Goal: Task Accomplishment & Management: Use online tool/utility

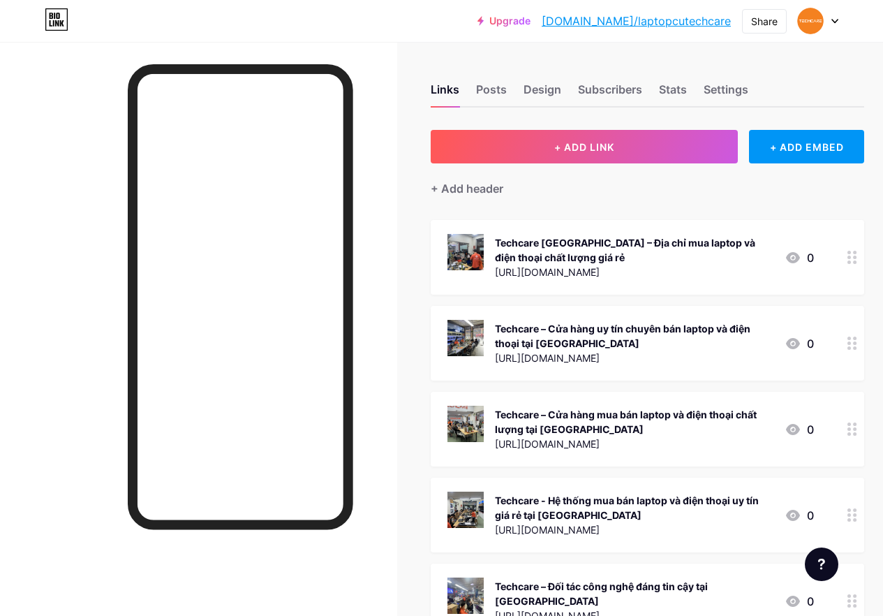
click at [670, 20] on link "[DOMAIN_NAME]/laptopcutechcare" at bounding box center [636, 21] width 189 height 17
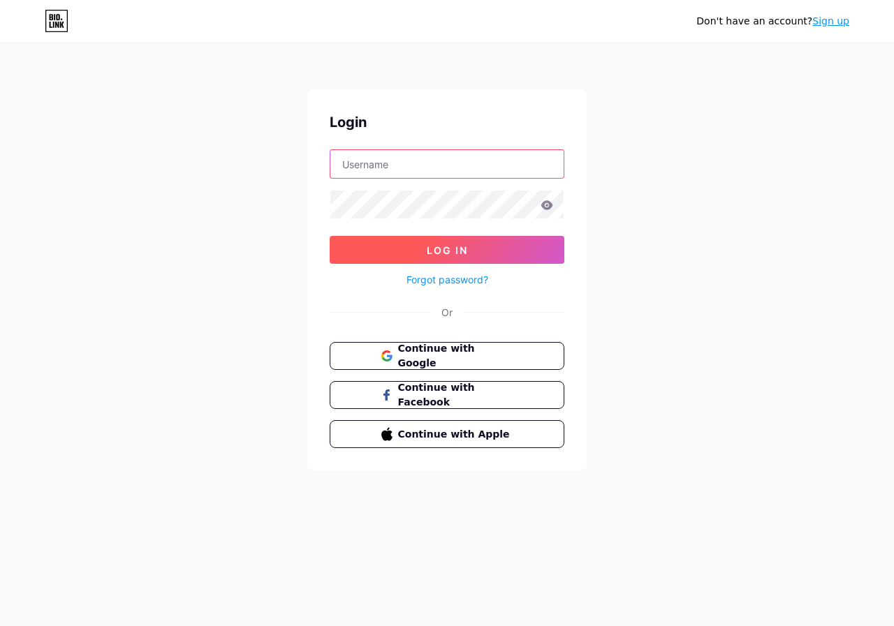
type input "LaptopcuTechcare"
click at [491, 242] on button "Log In" at bounding box center [447, 250] width 235 height 28
click at [488, 245] on button "Log In" at bounding box center [447, 250] width 235 height 28
click at [443, 249] on span "Log In" at bounding box center [447, 250] width 41 height 12
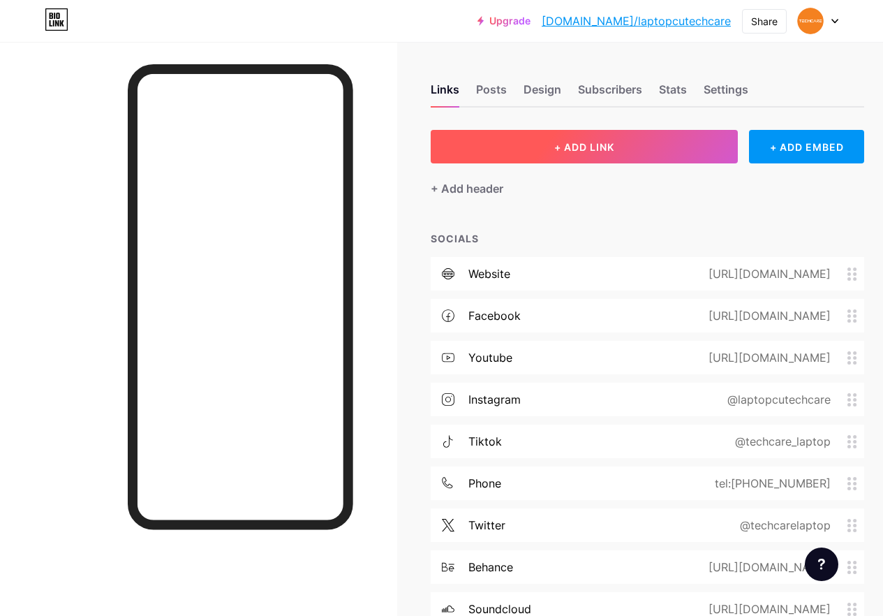
click at [588, 145] on span "+ ADD LINK" at bounding box center [584, 147] width 60 height 12
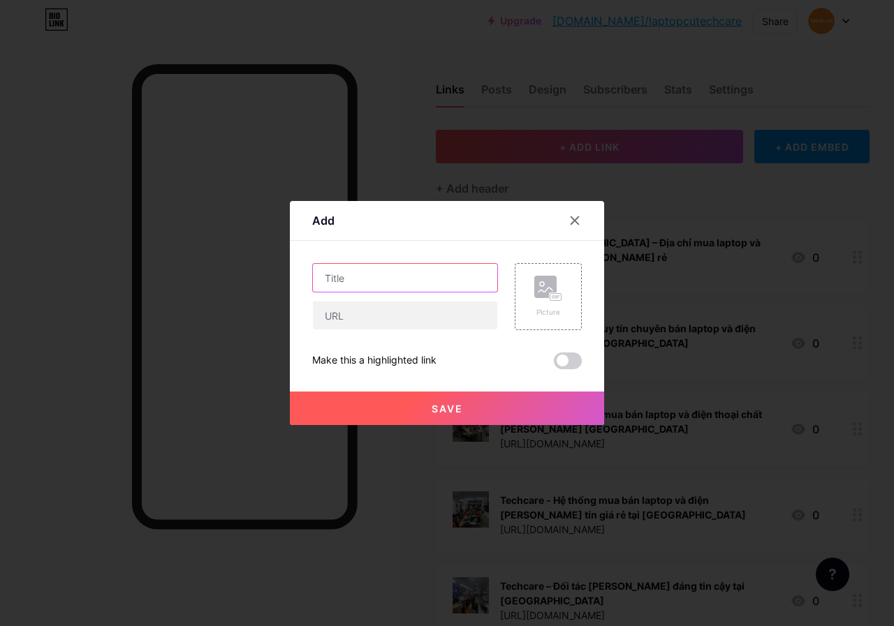
click at [407, 279] on input "text" at bounding box center [405, 278] width 184 height 28
paste input "[URL][DOMAIN_NAME][PERSON_NAME]"
type input "[URL][DOMAIN_NAME][PERSON_NAME]"
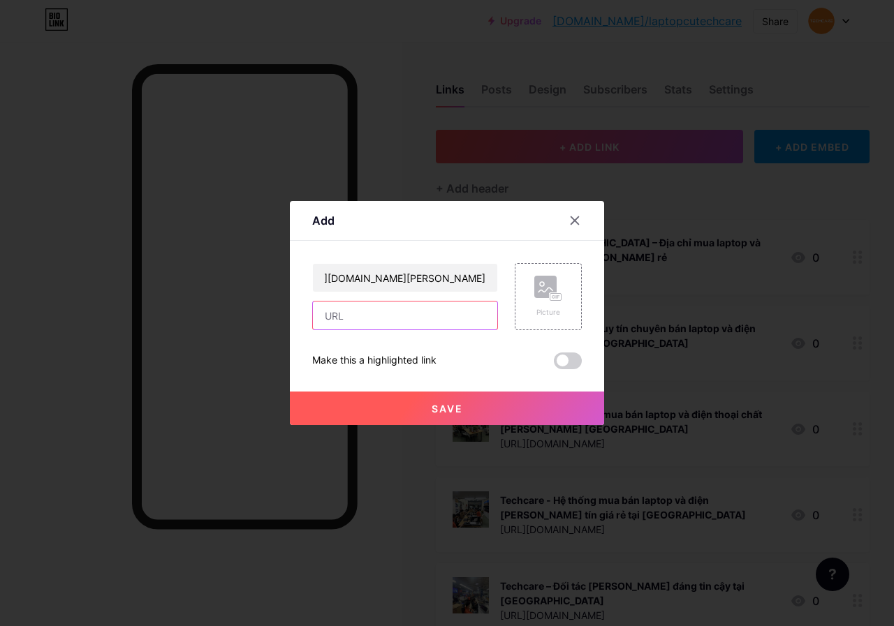
click at [408, 316] on input "text" at bounding box center [405, 316] width 184 height 28
paste input "[URL][DOMAIN_NAME][PERSON_NAME]"
type input "[URL][DOMAIN_NAME][PERSON_NAME]"
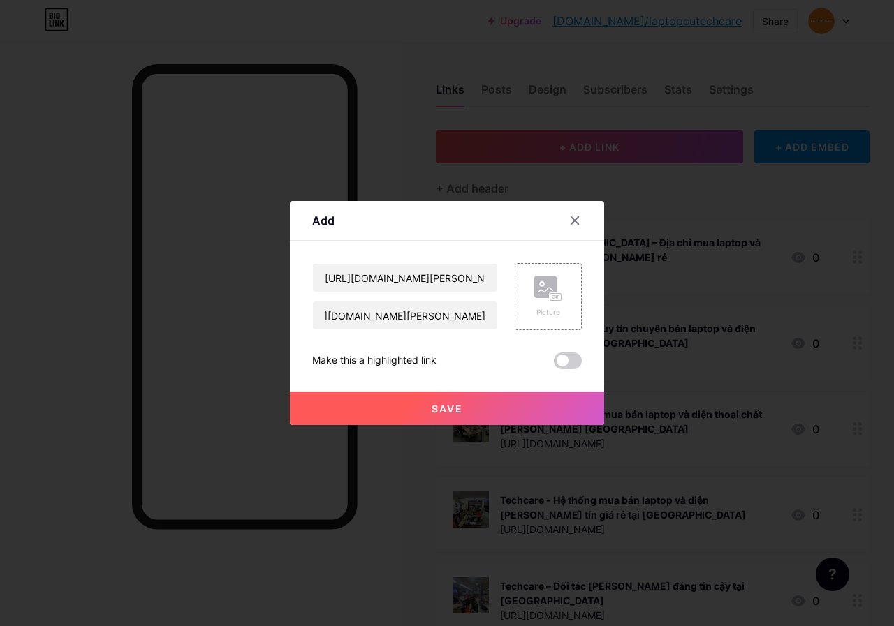
click at [457, 408] on span "Save" at bounding box center [447, 409] width 31 height 12
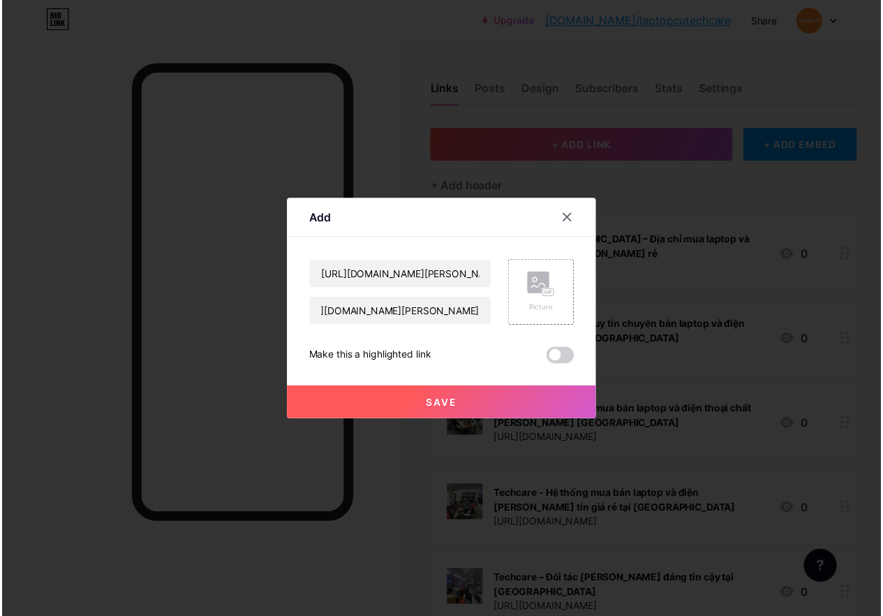
scroll to position [0, 0]
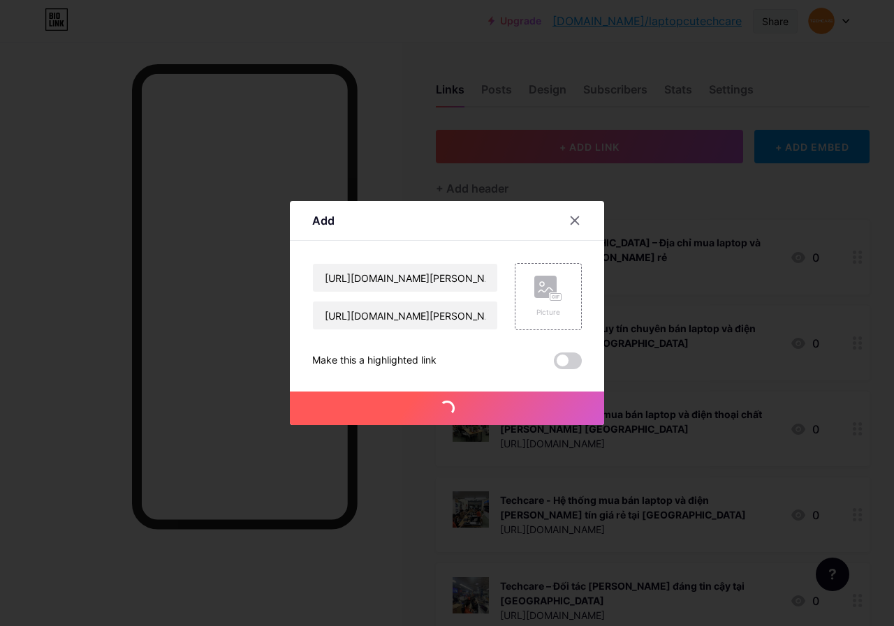
click at [776, 19] on div "Share" at bounding box center [775, 21] width 27 height 15
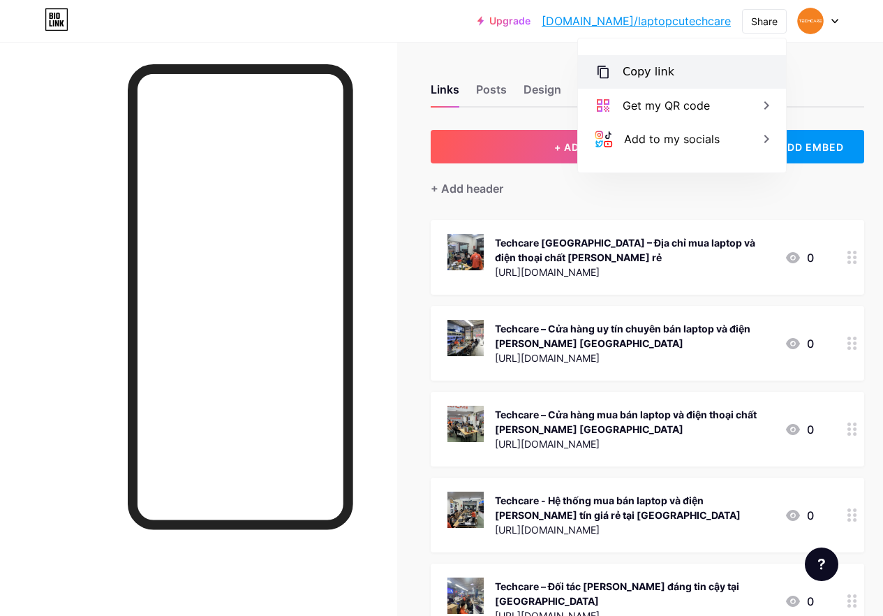
click at [684, 71] on div "Copy link" at bounding box center [682, 72] width 208 height 34
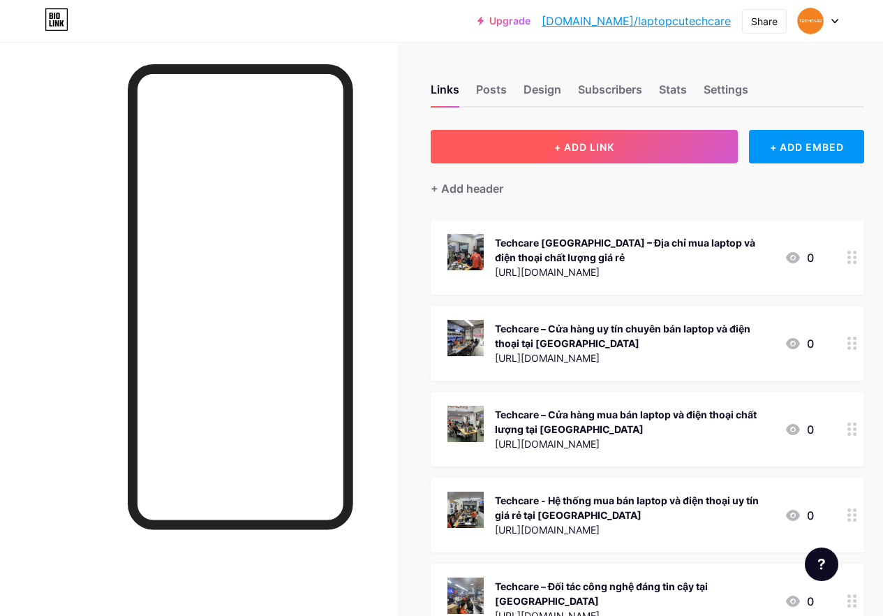
click at [588, 145] on span "+ ADD LINK" at bounding box center [584, 147] width 60 height 12
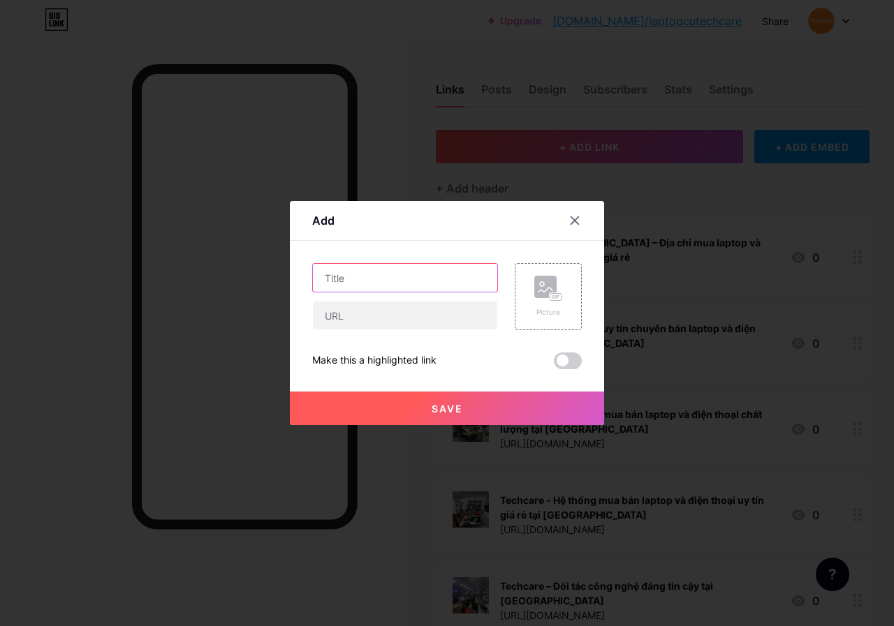
click at [407, 279] on input "text" at bounding box center [405, 278] width 184 height 28
paste input "https://techcare.vn/tin-cong-nghe/phan-mem-thiet-ke-do-hoa-3d-mien-phi/"
type input "https://techcare.vn/tin-cong-nghe/phan-mem-thiet-ke-do-hoa-3d-mien-phi/"
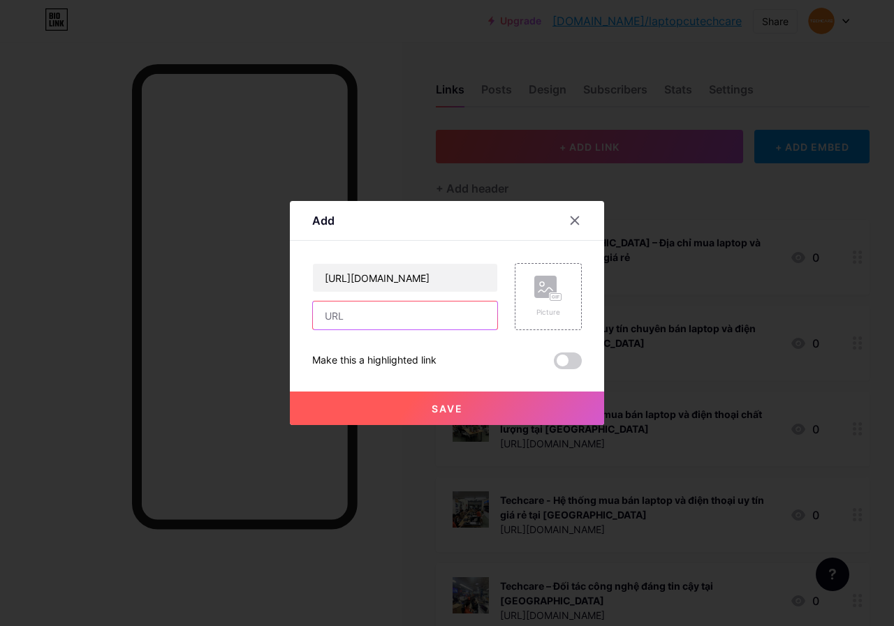
click at [408, 316] on input "text" at bounding box center [405, 316] width 184 height 28
paste input "https://techcare.vn/tin-cong-nghe/phan-mem-thiet-ke-do-hoa-3d-mien-phi/"
type input "https://techcare.vn/tin-cong-nghe/phan-mem-thiet-ke-do-hoa-3d-mien-phi/"
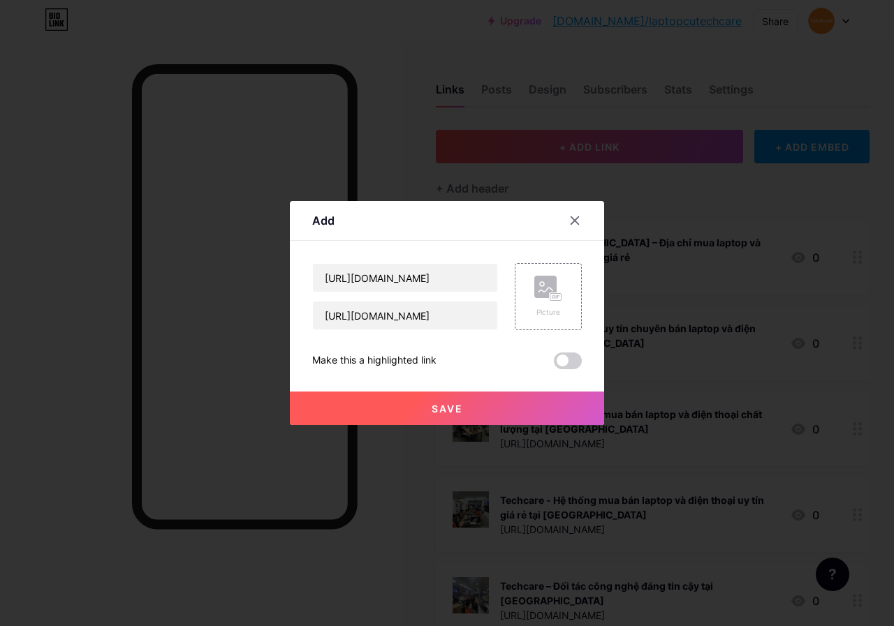
click at [457, 408] on span "Save" at bounding box center [447, 409] width 31 height 12
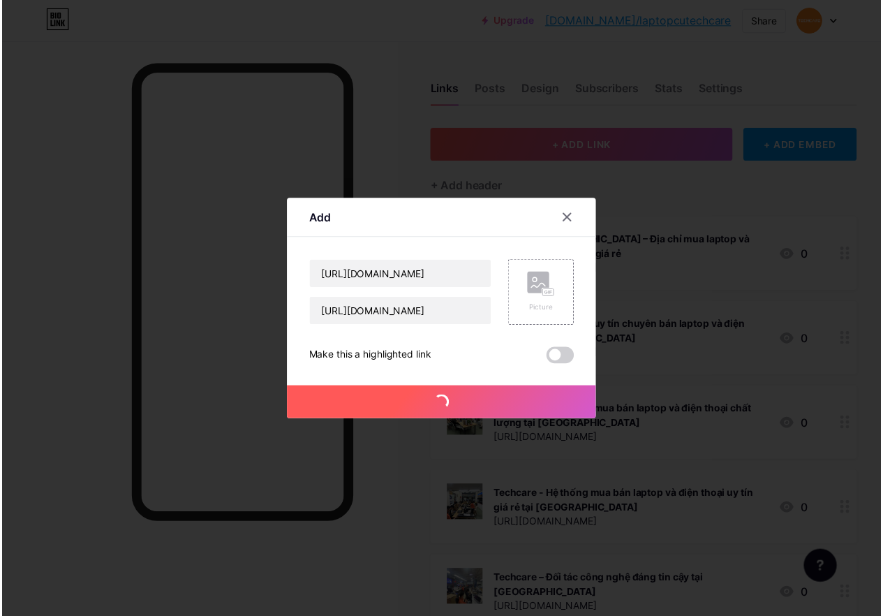
scroll to position [0, 0]
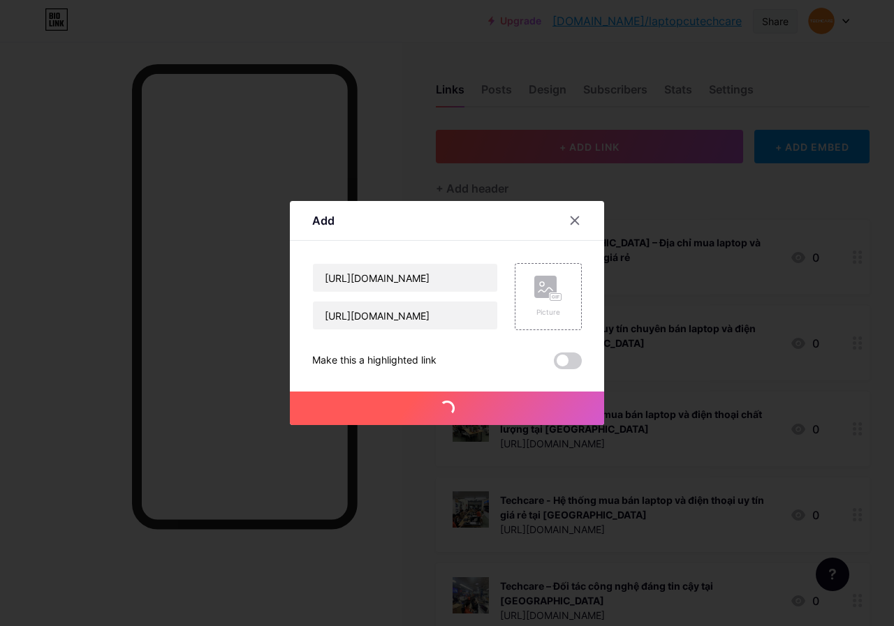
click at [776, 19] on div "Share" at bounding box center [775, 21] width 27 height 15
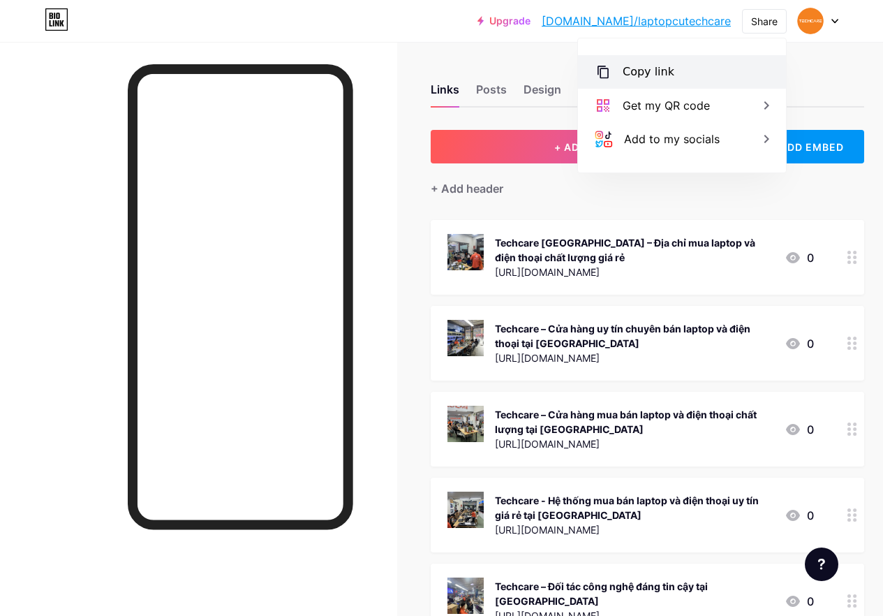
click at [684, 71] on div "Copy link" at bounding box center [682, 72] width 208 height 34
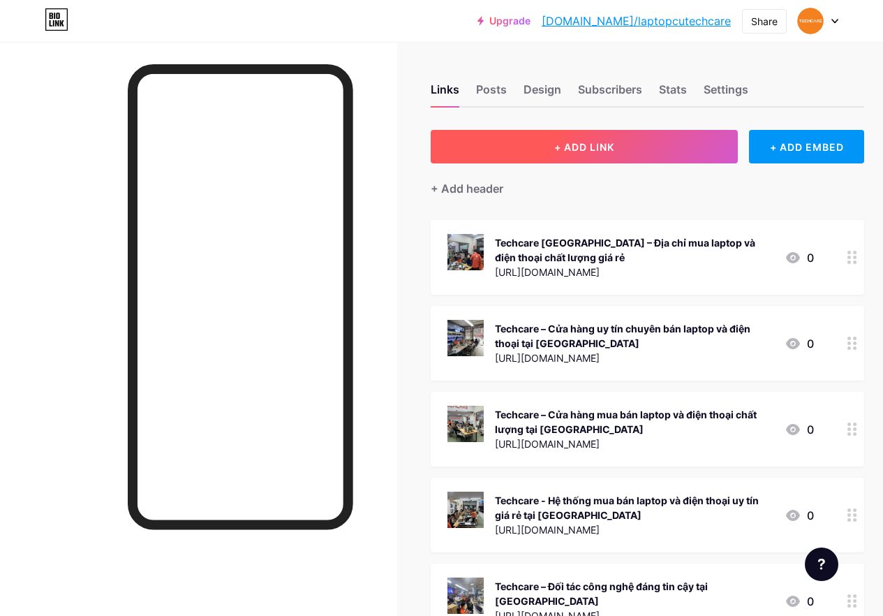
click at [588, 145] on span "+ ADD LINK" at bounding box center [584, 147] width 60 height 12
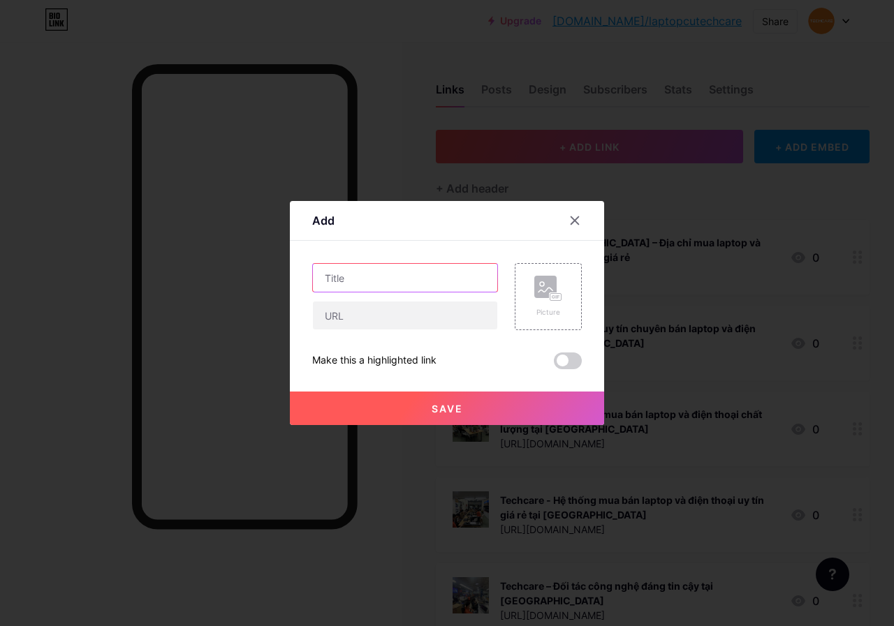
click at [407, 279] on input "text" at bounding box center [405, 278] width 184 height 28
paste input "https://techcare.vn/tin-cong-nghe/top-5-phan-mem-diet-virus-mien-phi-tot-nhat-h…"
type input "https://techcare.vn/tin-cong-nghe/top-5-phan-mem-diet-virus-mien-phi-tot-nhat-h…"
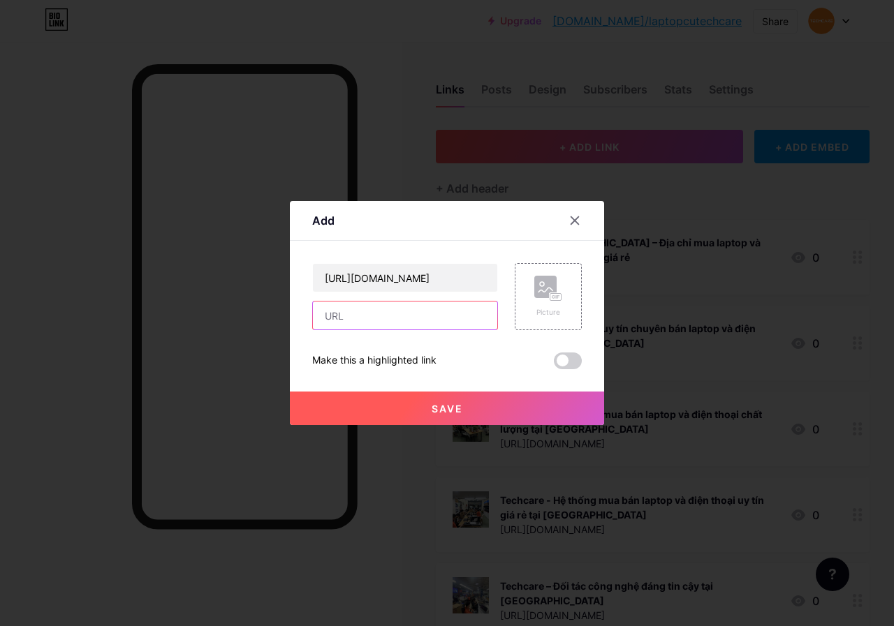
click at [408, 316] on input "text" at bounding box center [405, 316] width 184 height 28
paste input "https://techcare.vn/tin-cong-nghe/top-5-phan-mem-diet-virus-mien-phi-tot-nhat-h…"
type input "https://techcare.vn/tin-cong-nghe/top-5-phan-mem-diet-virus-mien-phi-tot-nhat-h…"
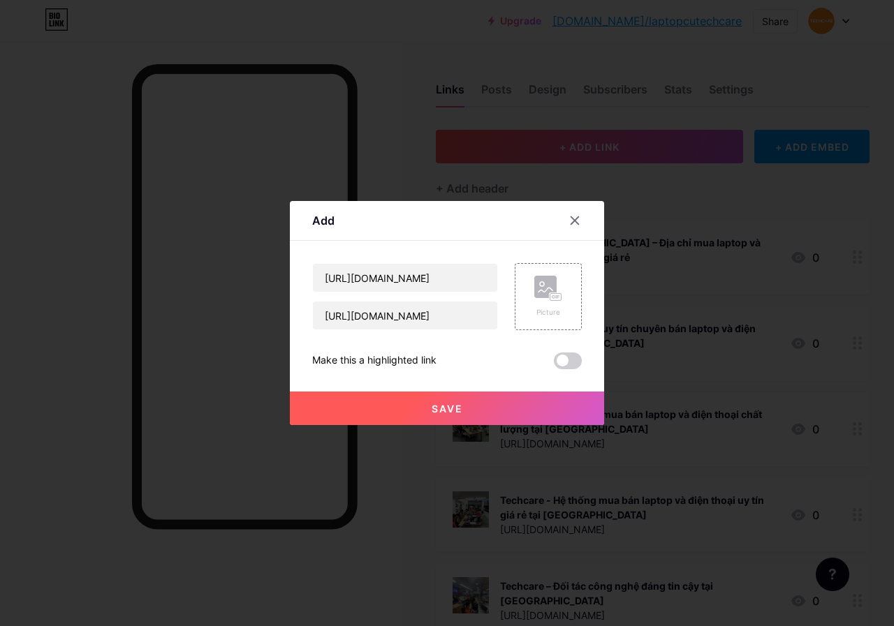
click at [457, 408] on span "Save" at bounding box center [447, 409] width 31 height 12
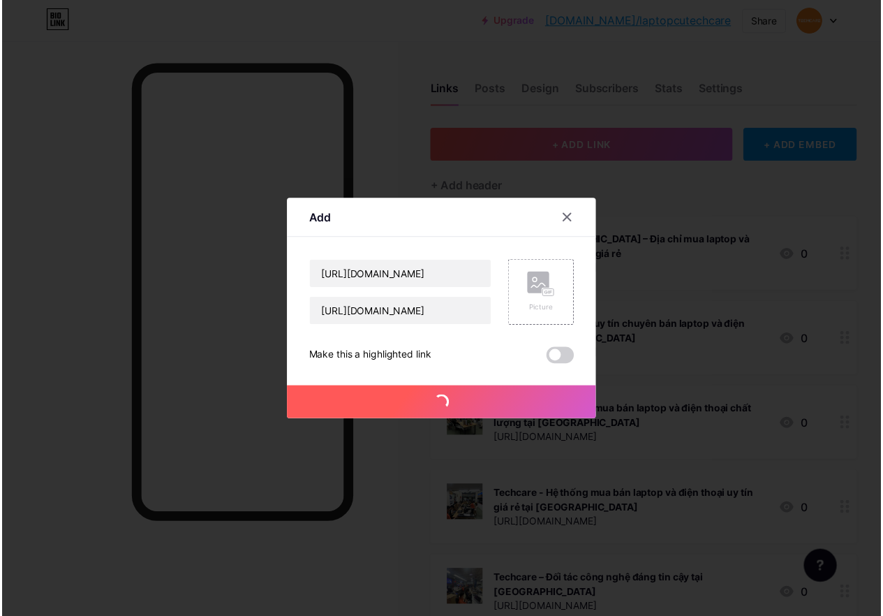
scroll to position [0, 0]
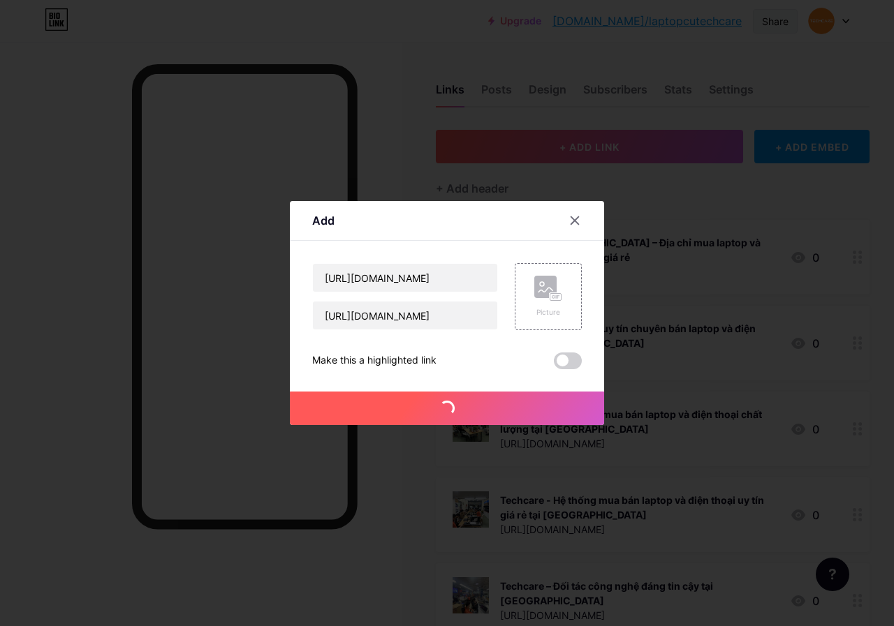
click at [776, 19] on div "Share" at bounding box center [775, 21] width 27 height 15
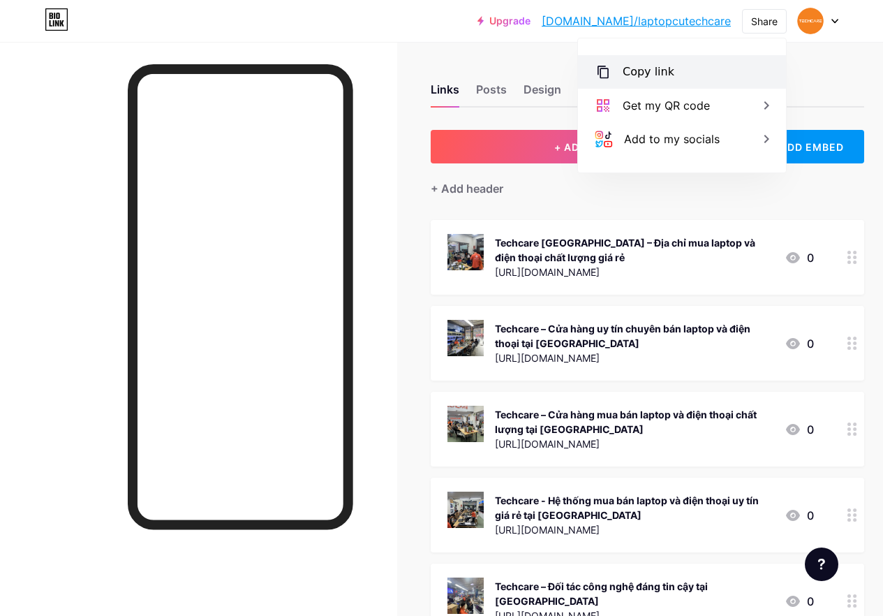
click at [684, 71] on div "Copy link" at bounding box center [682, 72] width 208 height 34
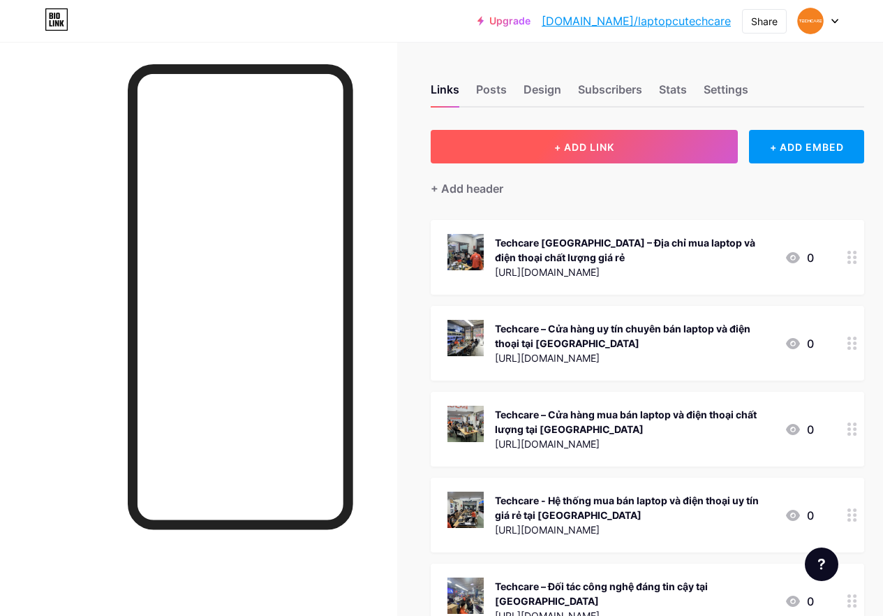
click at [588, 145] on span "+ ADD LINK" at bounding box center [584, 147] width 60 height 12
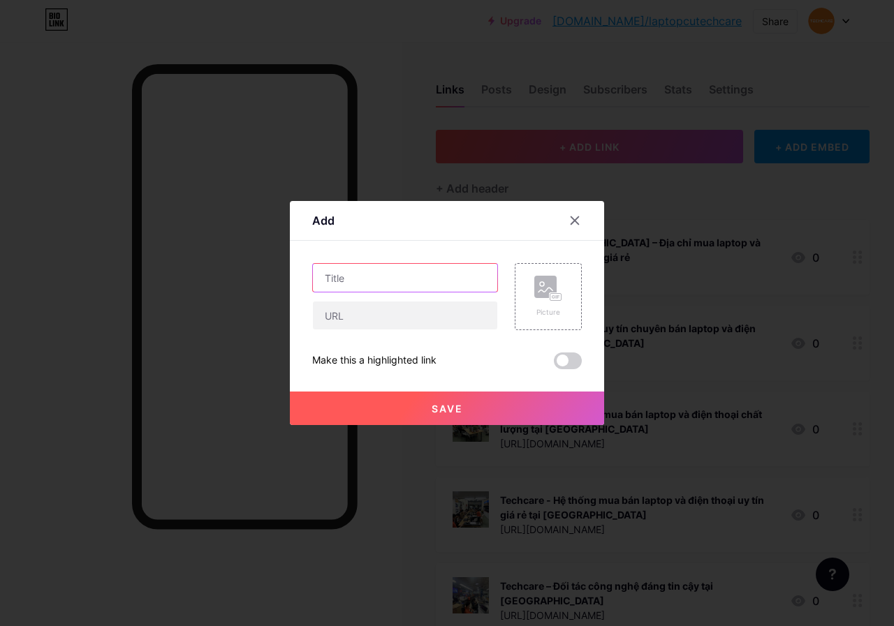
click at [407, 279] on input "text" at bounding box center [405, 278] width 184 height 28
paste input "[URL][DOMAIN_NAME]"
type input "[URL][DOMAIN_NAME]"
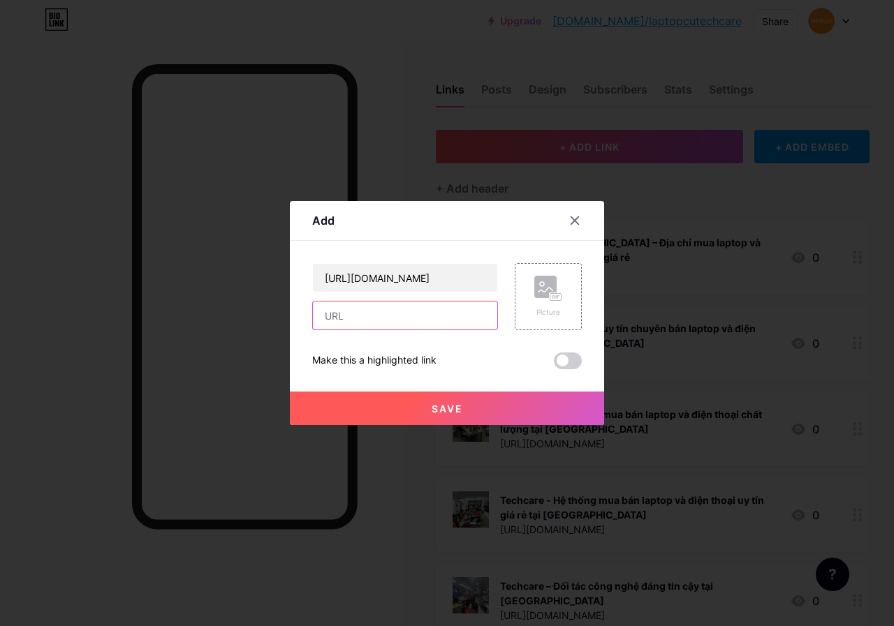
click at [408, 316] on input "text" at bounding box center [405, 316] width 184 height 28
paste input "[URL][DOMAIN_NAME]"
type input "[URL][DOMAIN_NAME]"
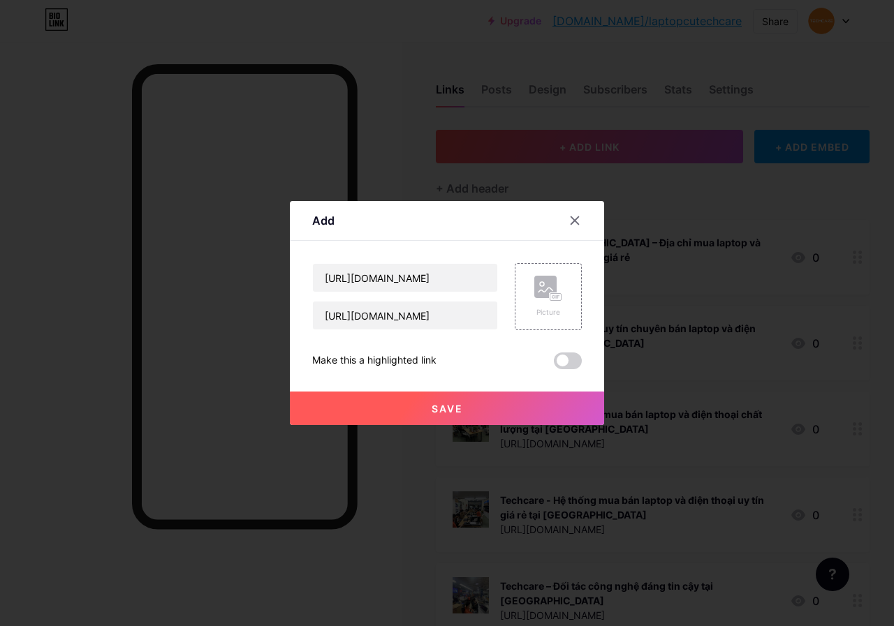
click at [457, 408] on span "Save" at bounding box center [447, 409] width 31 height 12
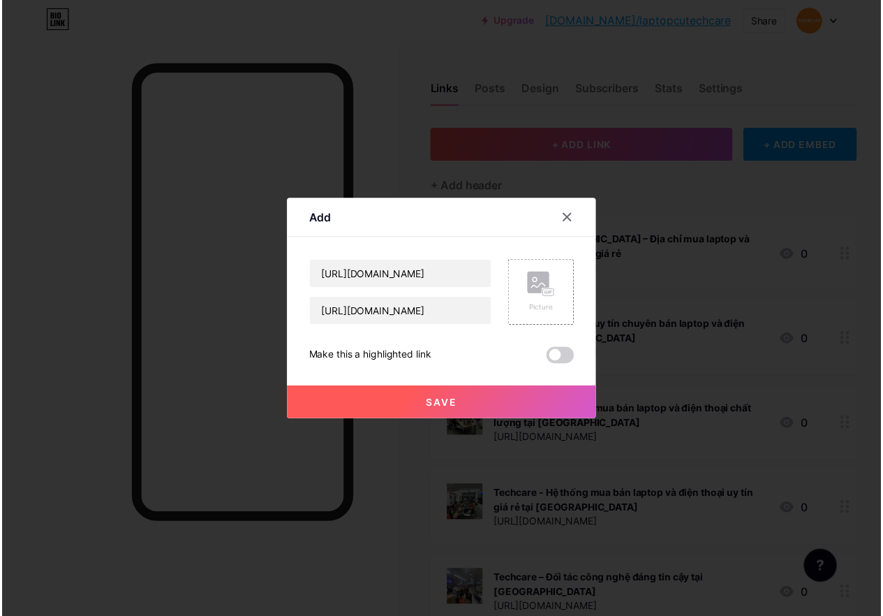
scroll to position [0, 0]
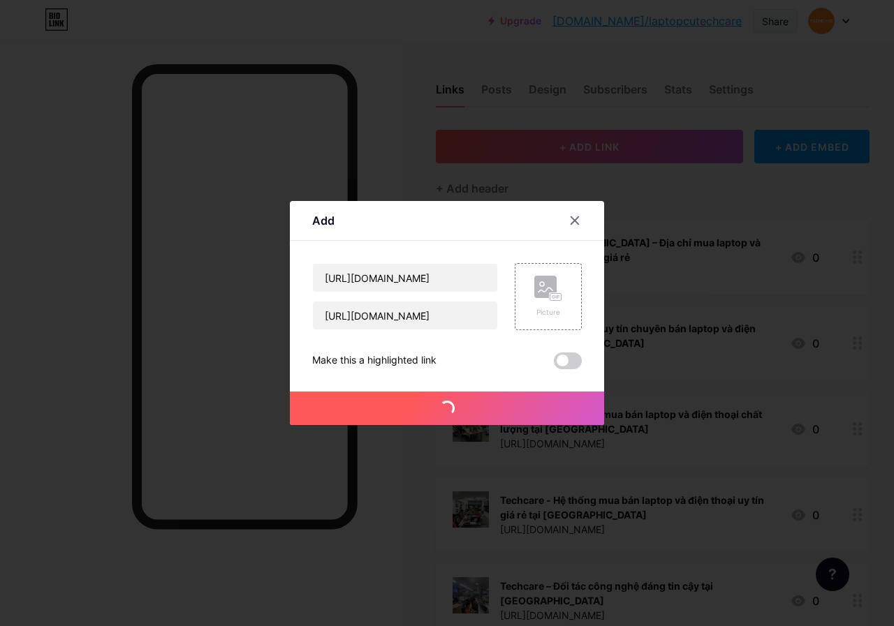
click at [776, 19] on div "Share" at bounding box center [775, 21] width 27 height 15
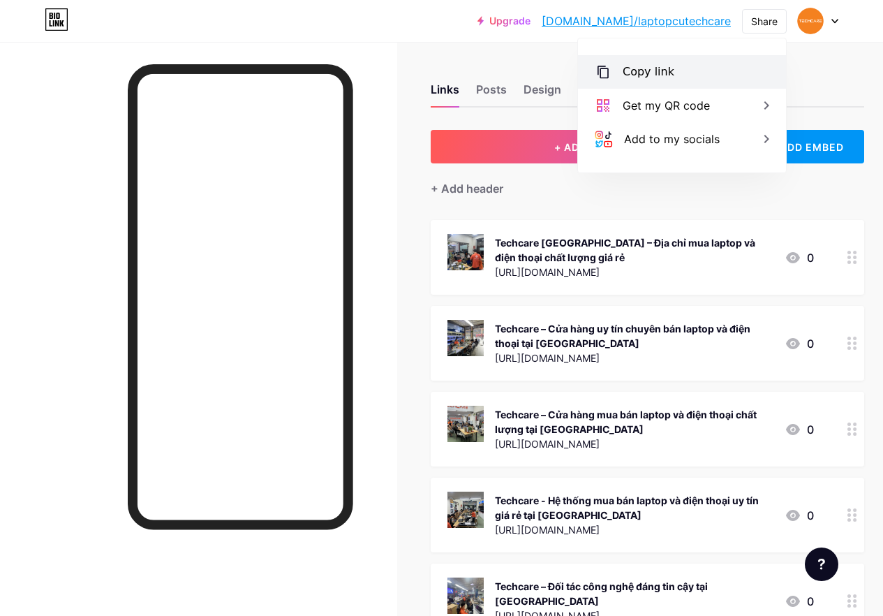
click at [684, 71] on div "Copy link" at bounding box center [682, 72] width 208 height 34
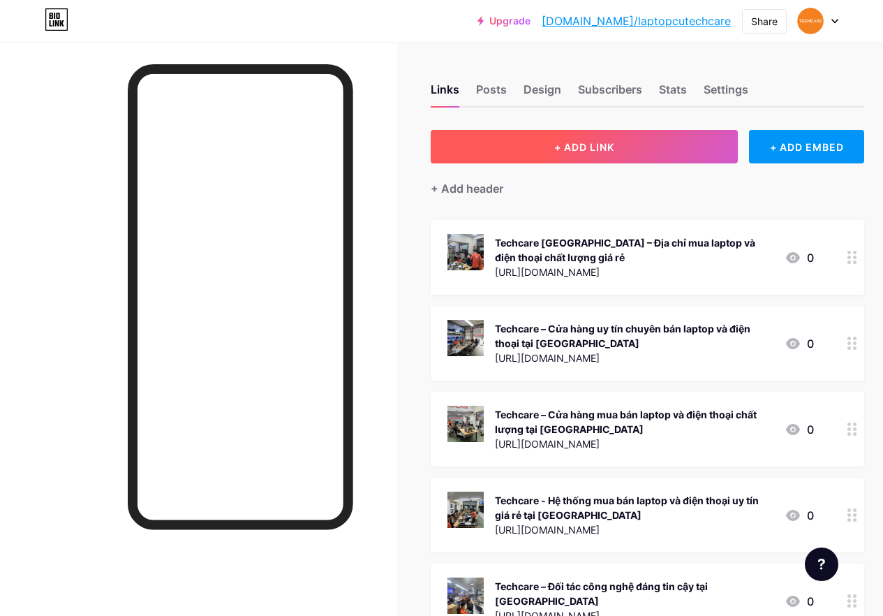
click at [588, 145] on span "+ ADD LINK" at bounding box center [584, 147] width 60 height 12
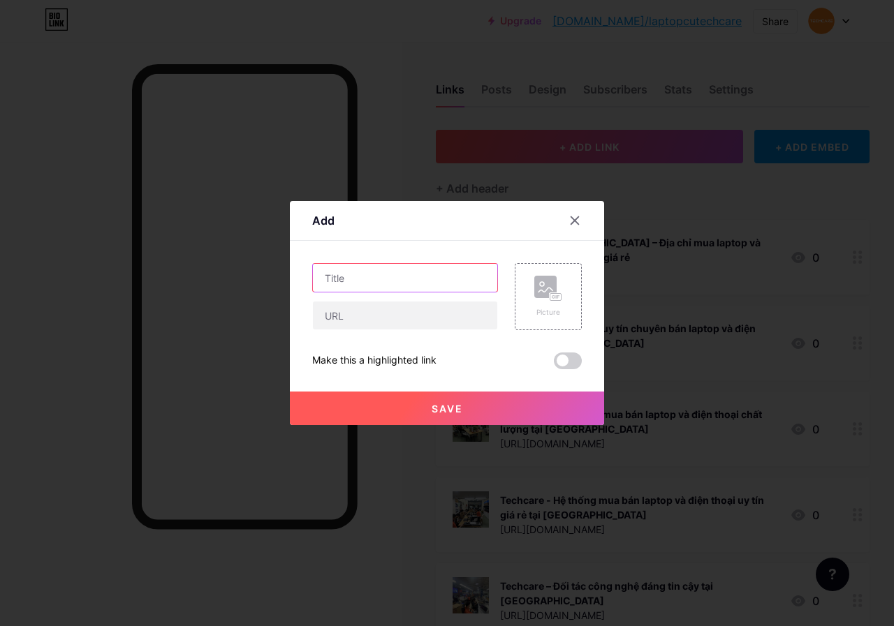
click at [407, 279] on input "text" at bounding box center [405, 278] width 184 height 28
paste input "[URL][DOMAIN_NAME][PERSON_NAME]"
type input "[URL][DOMAIN_NAME][PERSON_NAME]"
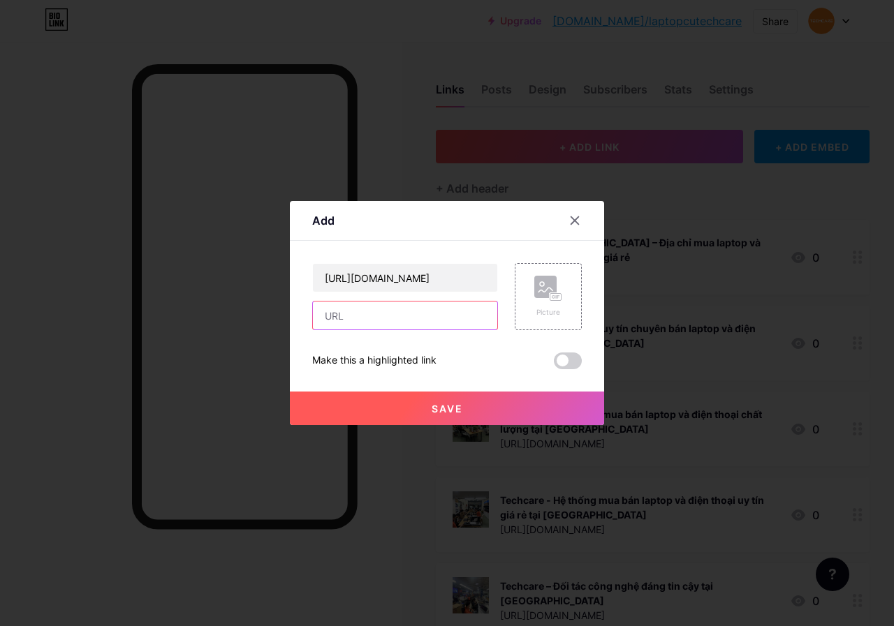
click at [408, 316] on input "text" at bounding box center [405, 316] width 184 height 28
paste input "[URL][DOMAIN_NAME][PERSON_NAME]"
type input "[URL][DOMAIN_NAME][PERSON_NAME]"
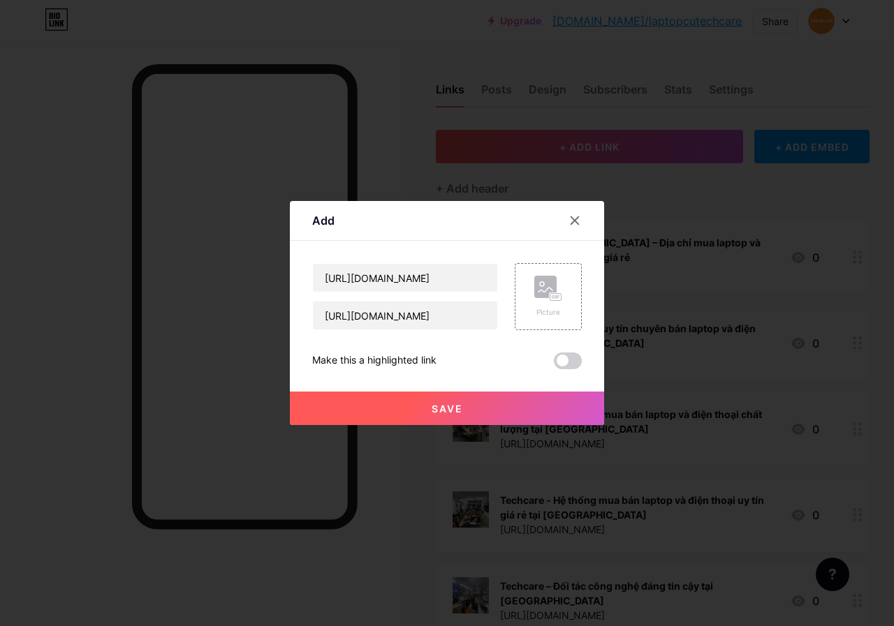
click at [457, 408] on span "Save" at bounding box center [447, 409] width 31 height 12
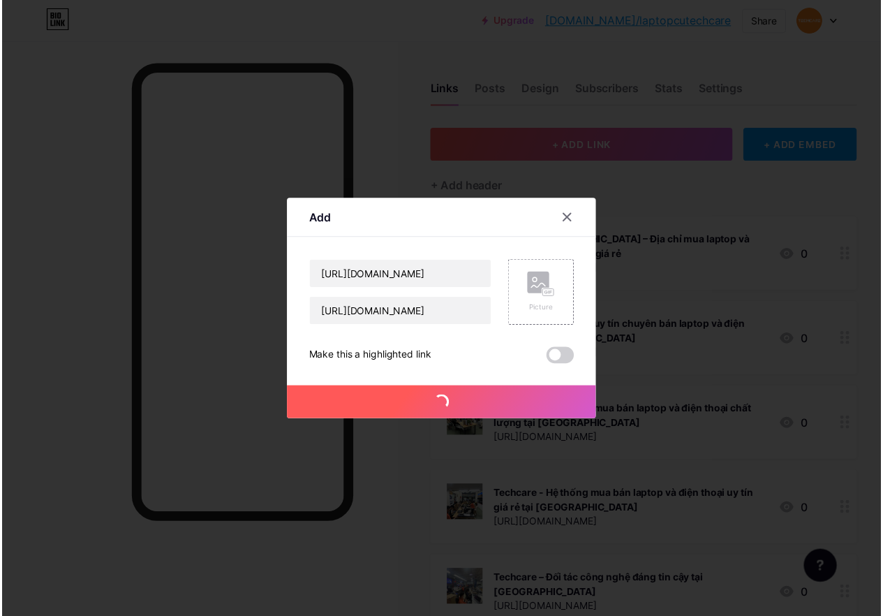
scroll to position [0, 0]
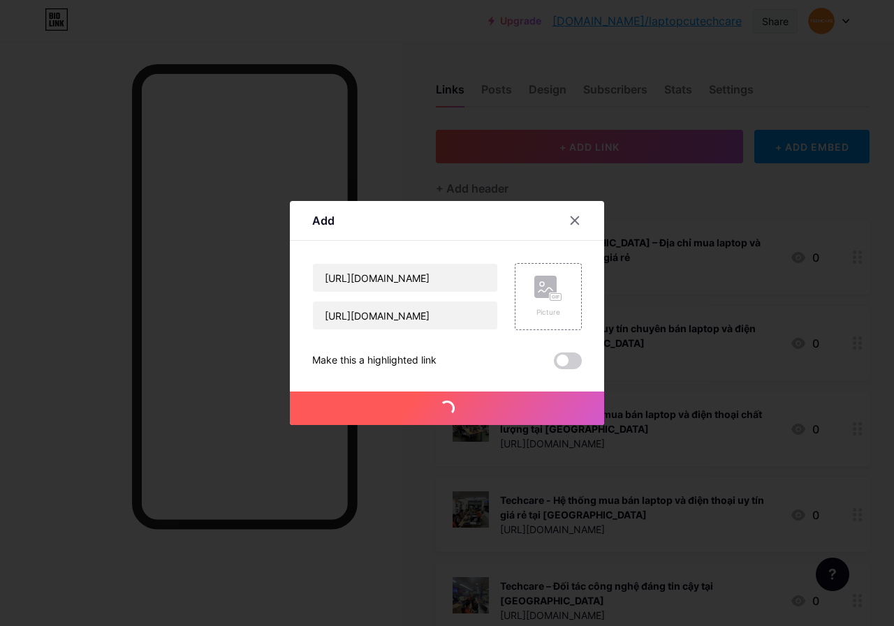
click at [776, 19] on div "Share" at bounding box center [775, 21] width 27 height 15
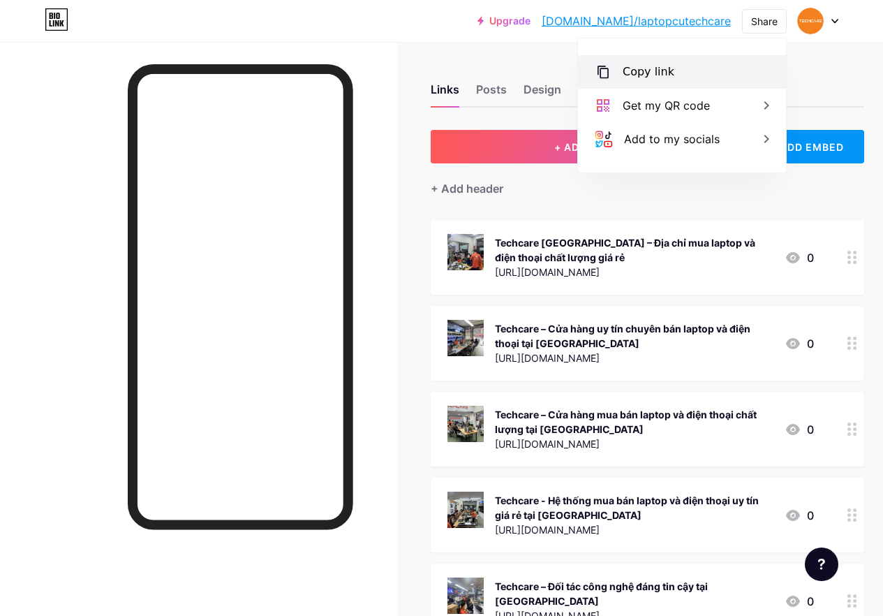
click at [684, 71] on div "Copy link" at bounding box center [682, 72] width 208 height 34
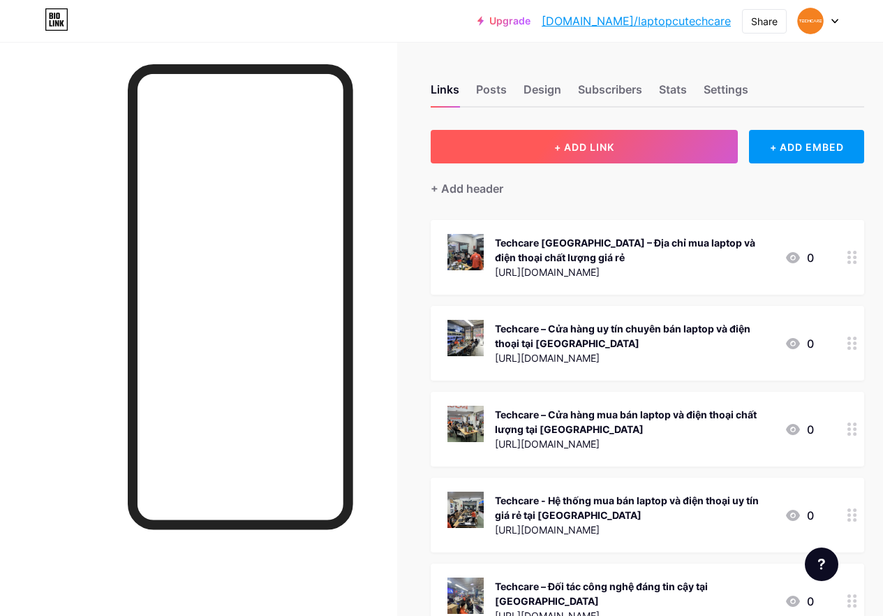
click at [588, 145] on span "+ ADD LINK" at bounding box center [584, 147] width 60 height 12
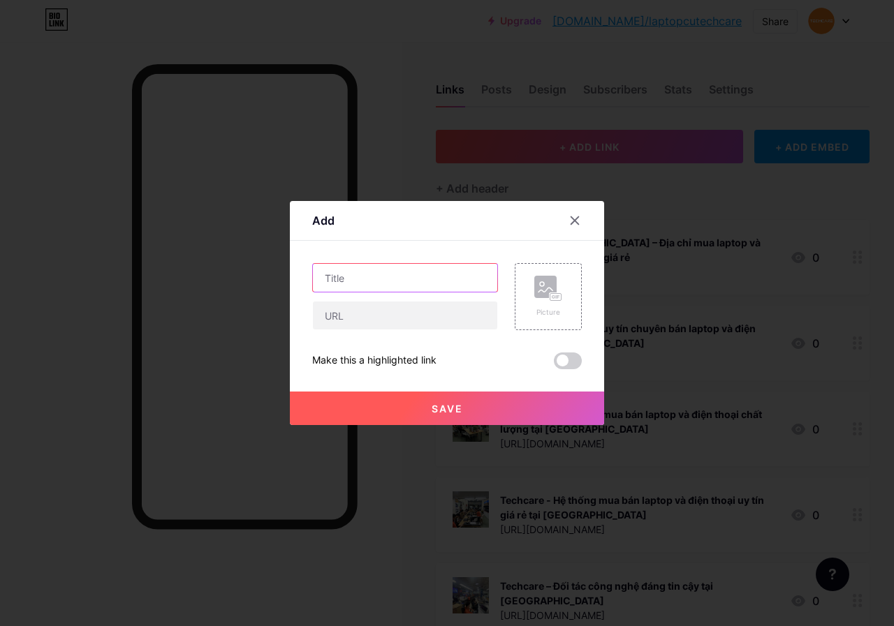
click at [407, 279] on input "text" at bounding box center [405, 278] width 184 height 28
paste input "[URL][DOMAIN_NAME]"
type input "https://techcare.vn/tu-van-sua-chua/khac-phuc-man-hinh-cam-ung-iphone-bi/"
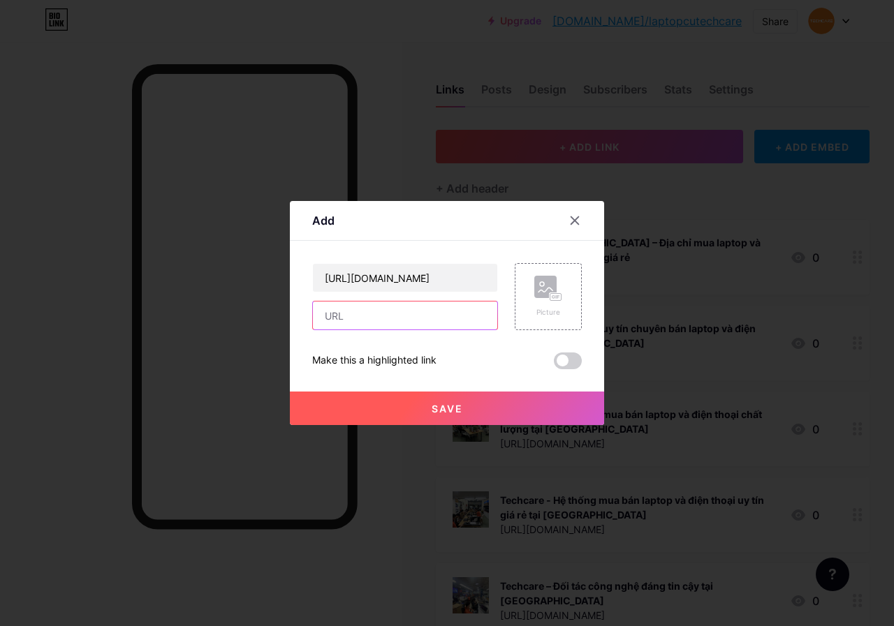
click at [408, 316] on input "text" at bounding box center [405, 316] width 184 height 28
paste input "https://techcare.vn/tu-van-sua-chua/khac-phuc-man-hinh-cam-ung-iphone-bi/"
type input "https://techcare.vn/tu-van-sua-chua/khac-phuc-man-hinh-cam-ung-iphone-bi/"
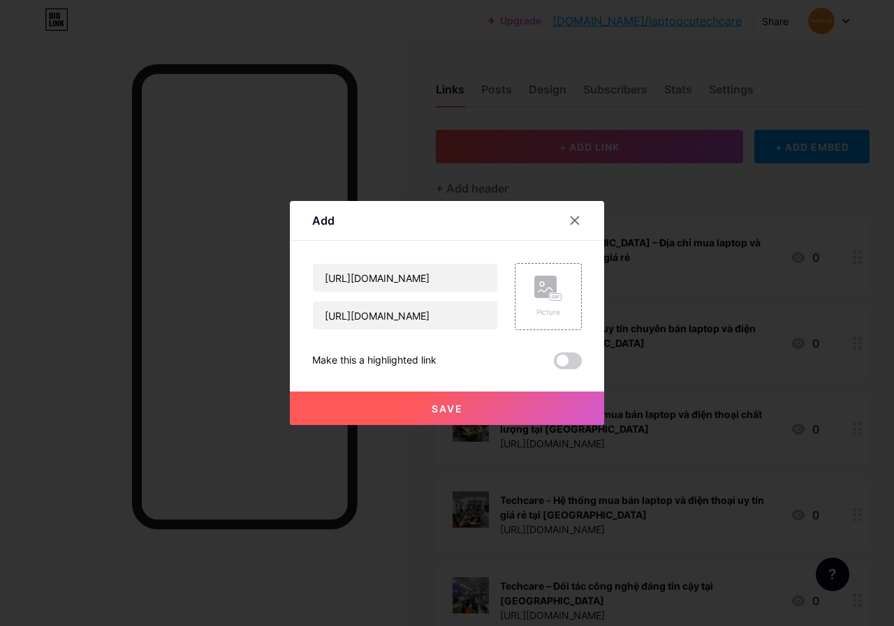
click at [457, 408] on span "Save" at bounding box center [447, 409] width 31 height 12
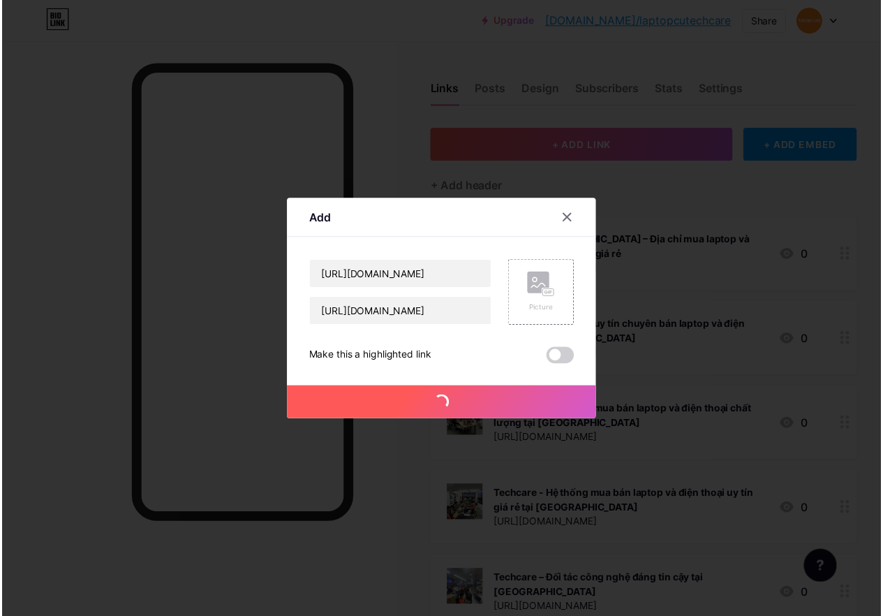
scroll to position [0, 0]
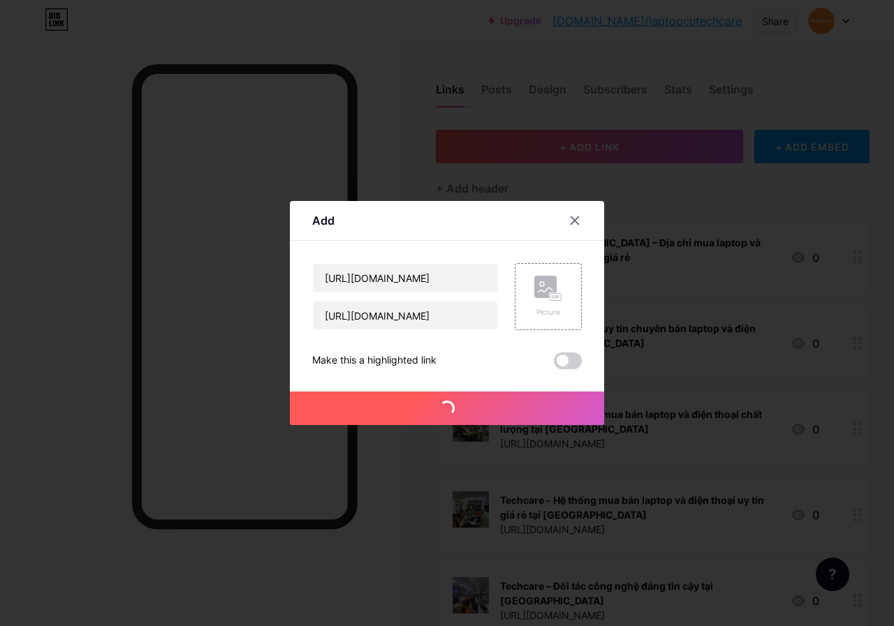
click at [776, 19] on div "Share" at bounding box center [775, 21] width 27 height 15
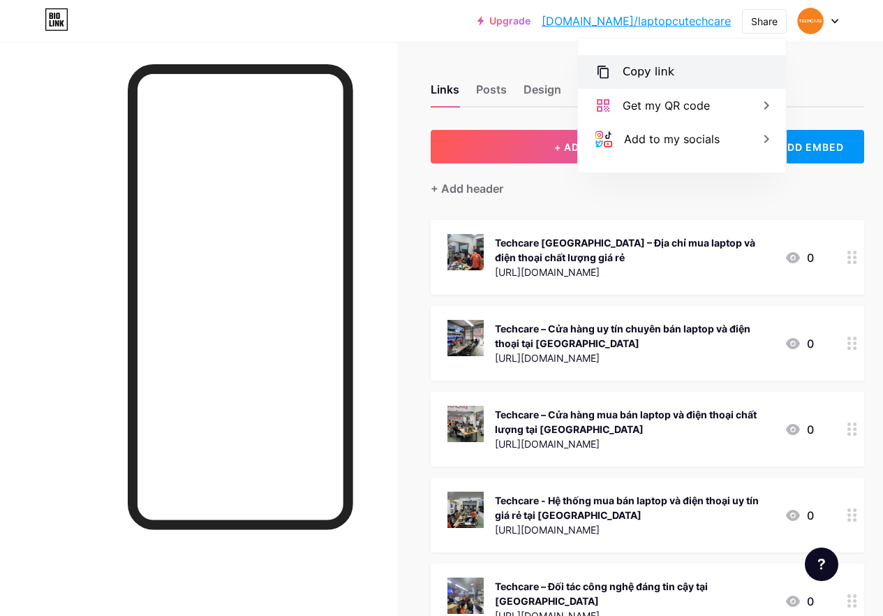
click at [684, 71] on div "Copy link" at bounding box center [682, 72] width 208 height 34
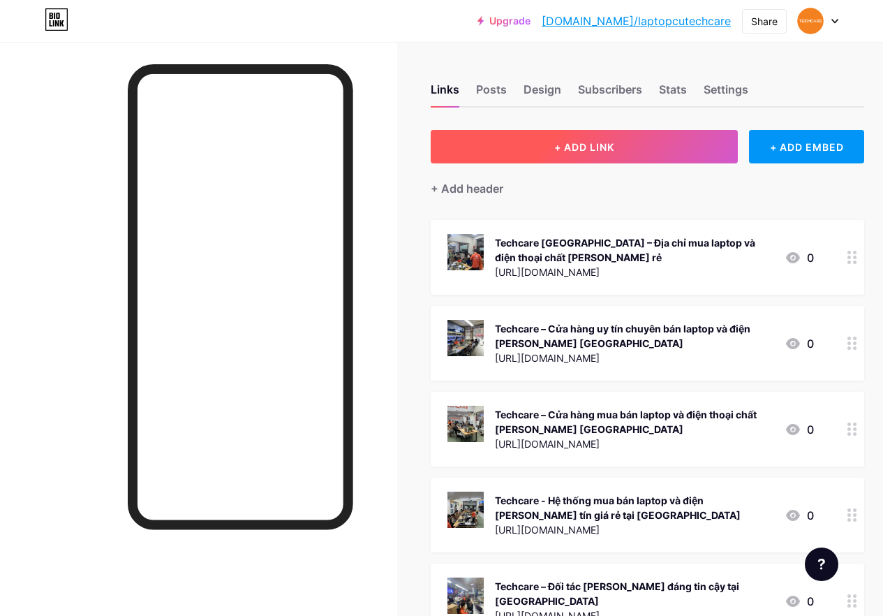
click at [588, 145] on span "+ ADD LINK" at bounding box center [584, 147] width 60 height 12
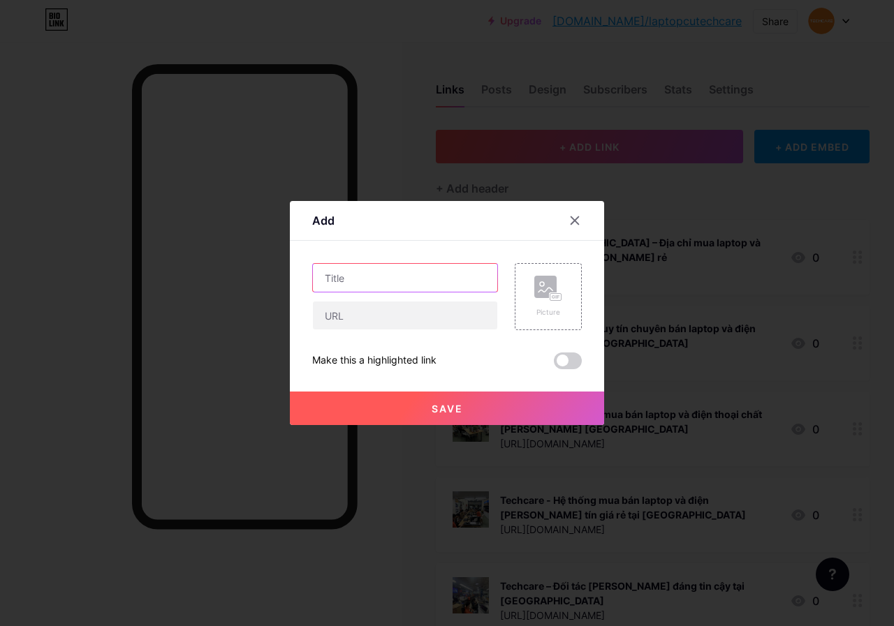
click at [407, 279] on input "text" at bounding box center [405, 278] width 184 height 28
paste input "[URL][DOMAIN_NAME][PERSON_NAME]"
type input "[URL][DOMAIN_NAME][PERSON_NAME]"
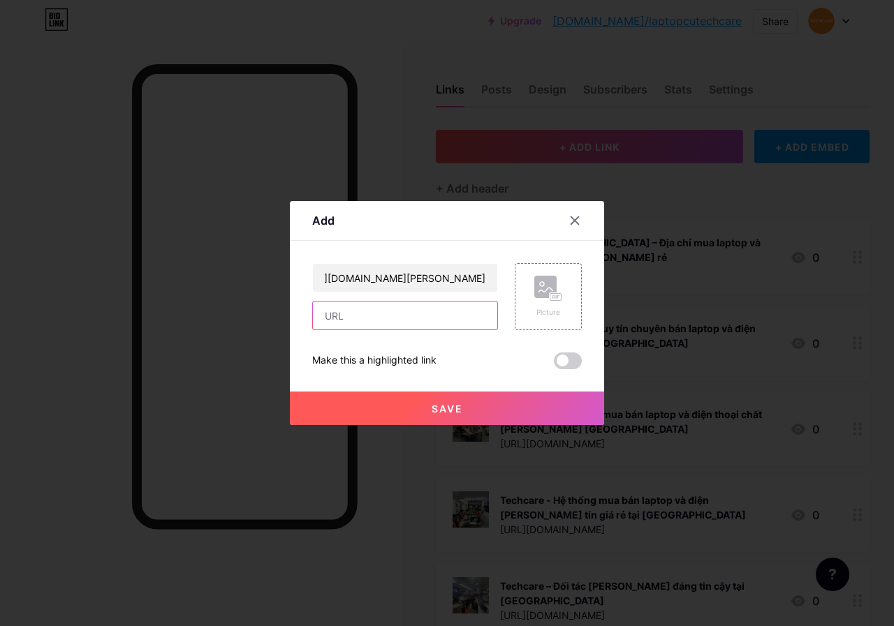
click at [408, 316] on input "text" at bounding box center [405, 316] width 184 height 28
paste input "[URL][DOMAIN_NAME][PERSON_NAME]"
type input "[URL][DOMAIN_NAME][PERSON_NAME]"
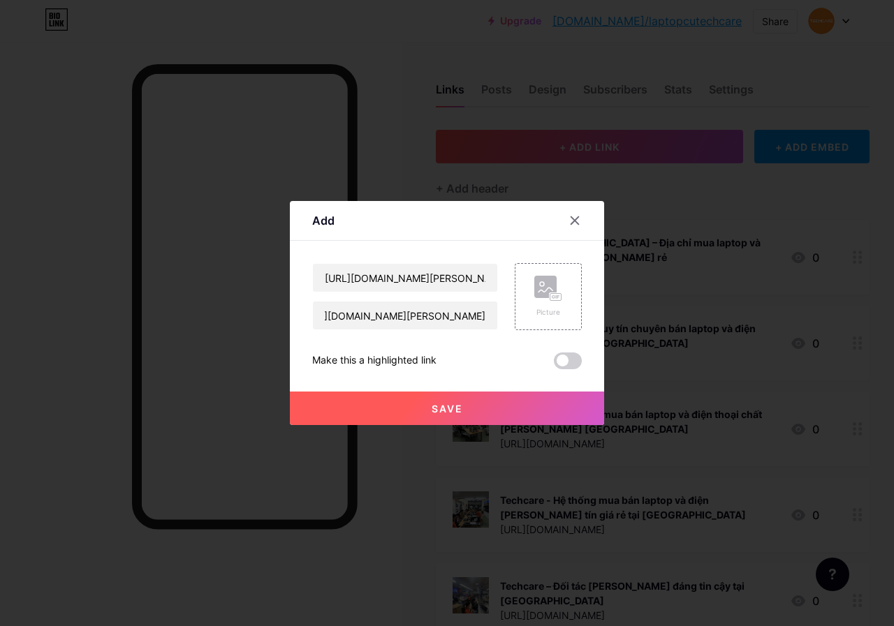
click at [457, 408] on span "Save" at bounding box center [447, 409] width 31 height 12
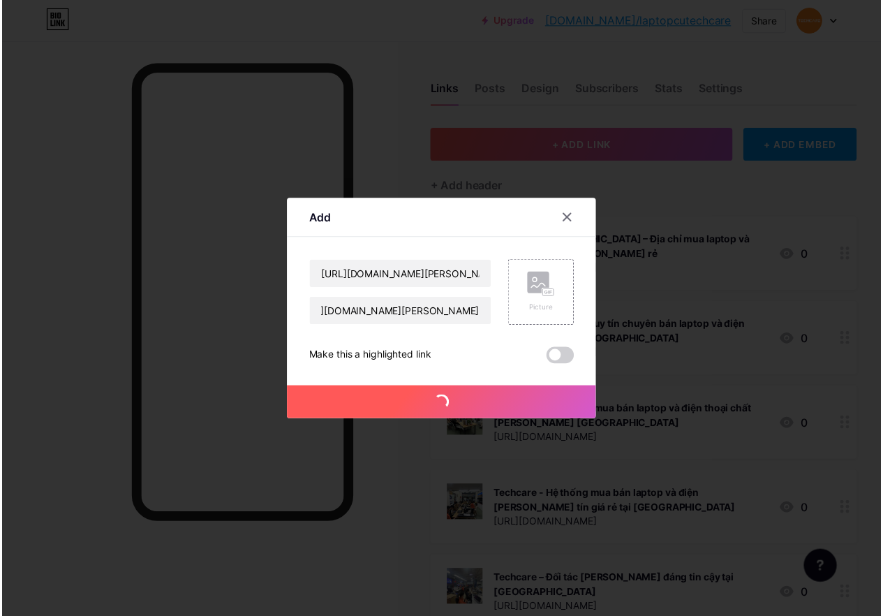
scroll to position [0, 0]
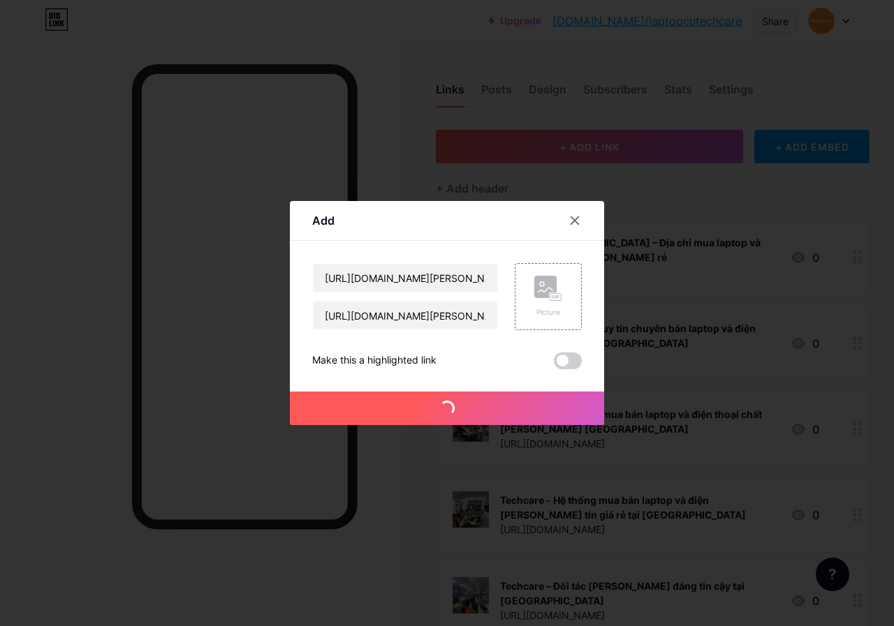
click at [776, 19] on div "Share" at bounding box center [775, 21] width 27 height 15
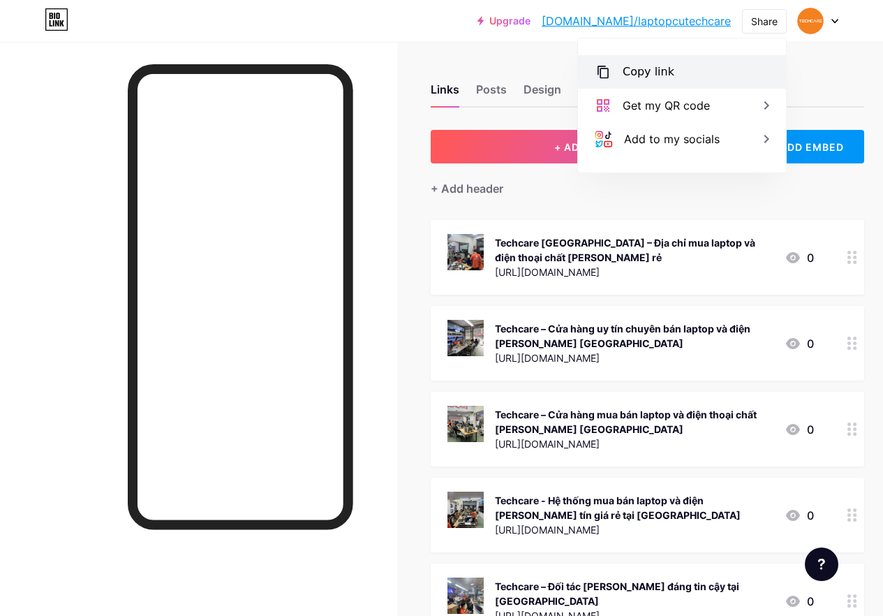
click at [684, 71] on div "Copy link" at bounding box center [682, 72] width 208 height 34
